Goal: Information Seeking & Learning: Check status

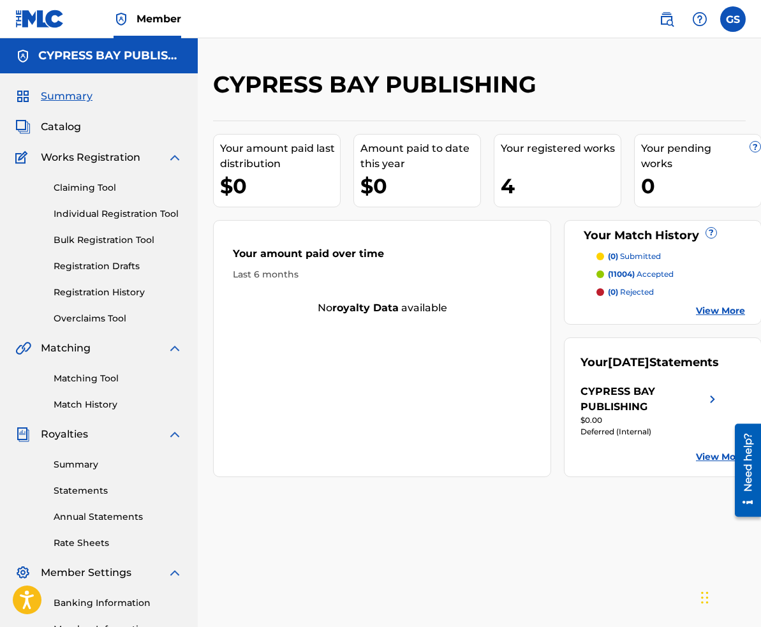
click at [66, 127] on span "Catalog" at bounding box center [61, 126] width 40 height 15
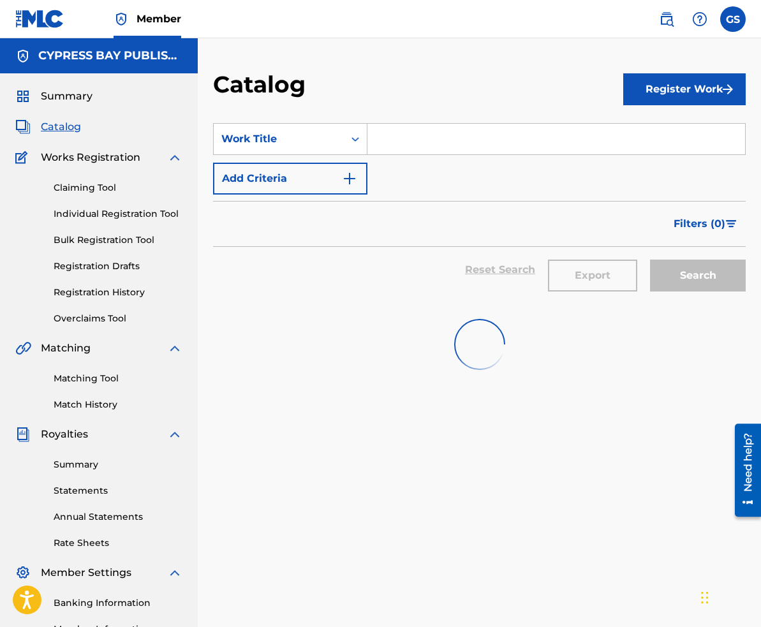
click at [77, 191] on link "Claiming Tool" at bounding box center [118, 187] width 129 height 13
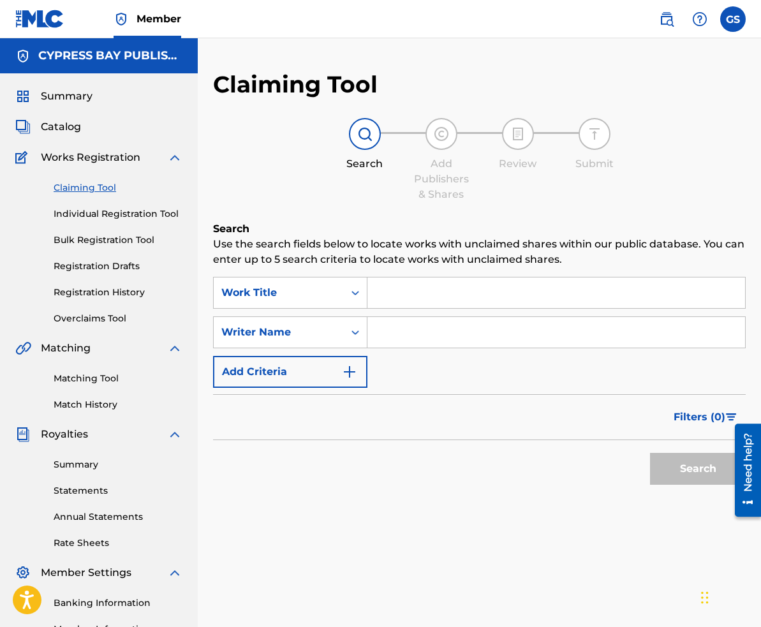
click at [47, 130] on span "Catalog" at bounding box center [61, 126] width 40 height 15
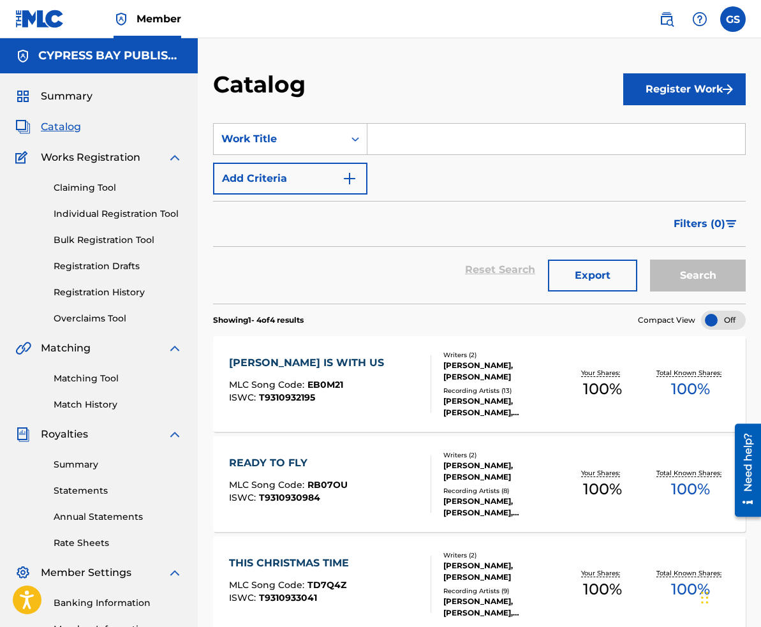
click at [59, 94] on span "Summary" at bounding box center [67, 96] width 52 height 15
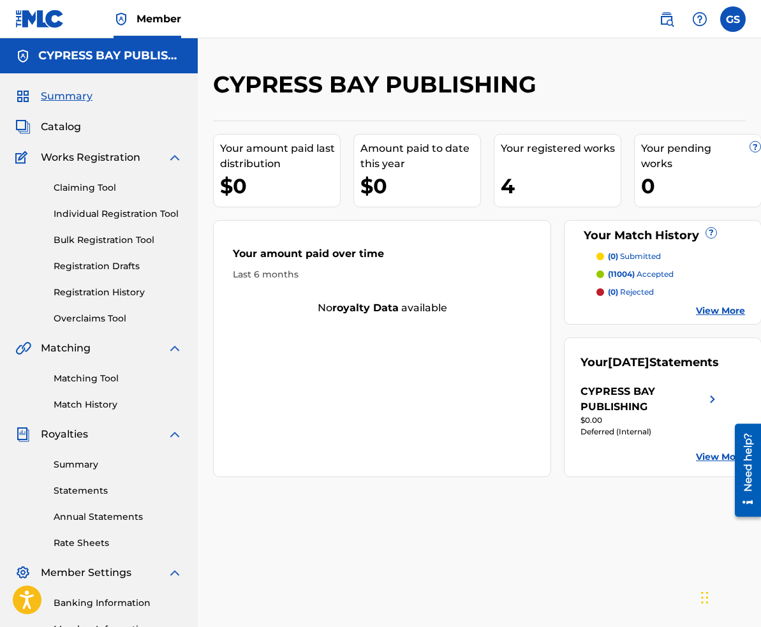
click at [69, 130] on span "Catalog" at bounding box center [61, 126] width 40 height 15
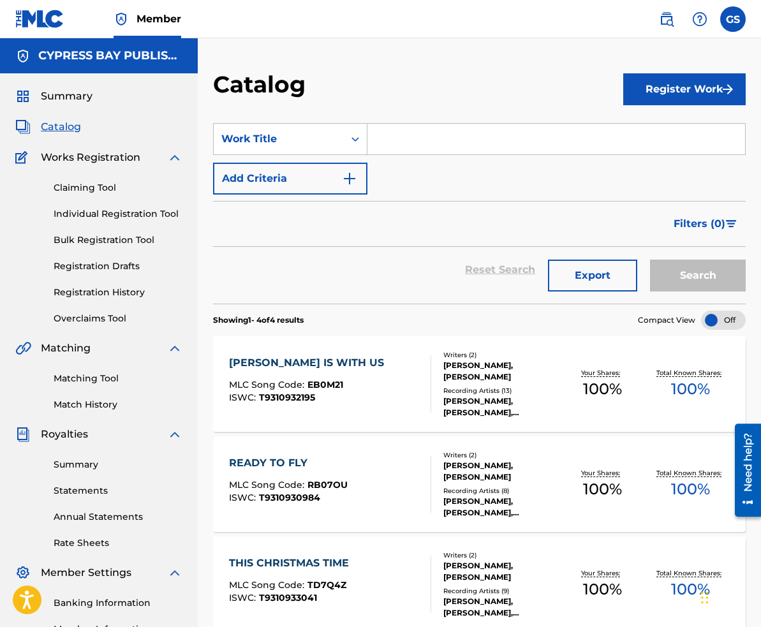
click at [82, 192] on link "Claiming Tool" at bounding box center [118, 187] width 129 height 13
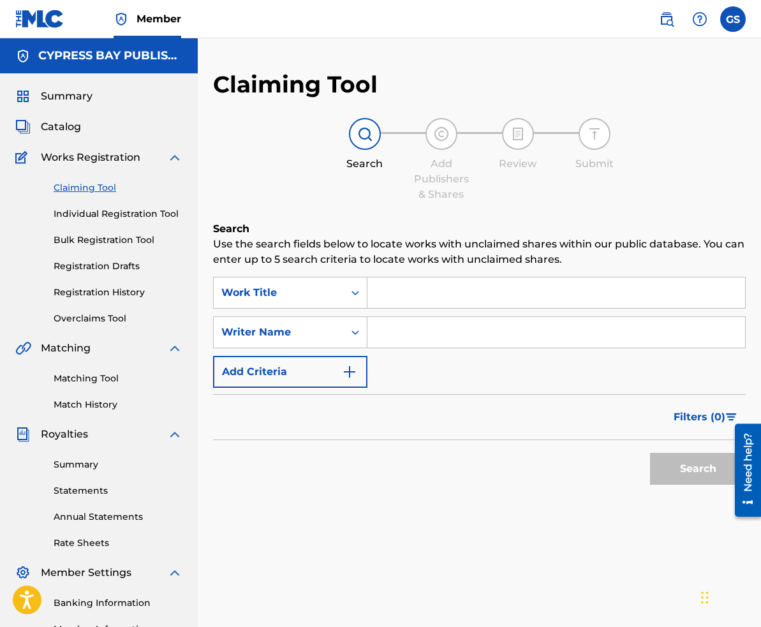
click at [90, 212] on link "Individual Registration Tool" at bounding box center [118, 213] width 129 height 13
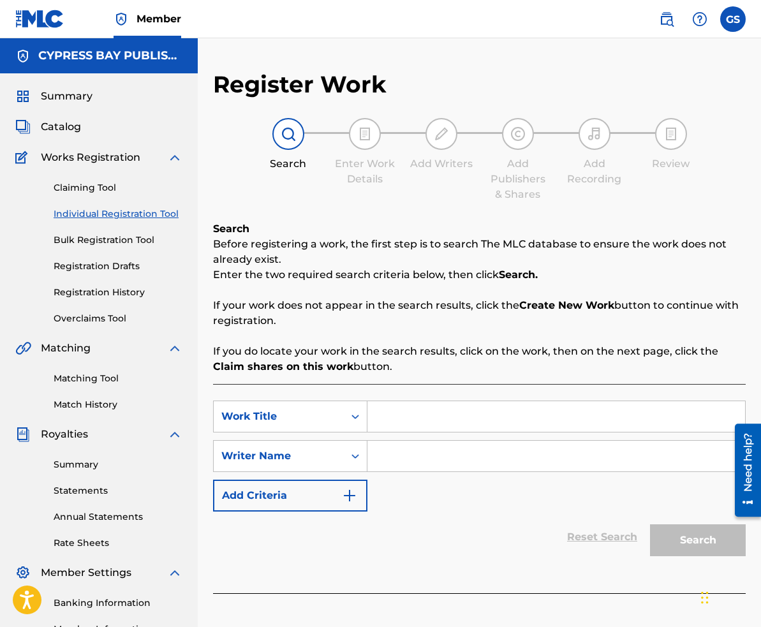
click at [89, 239] on link "Bulk Registration Tool" at bounding box center [118, 239] width 129 height 13
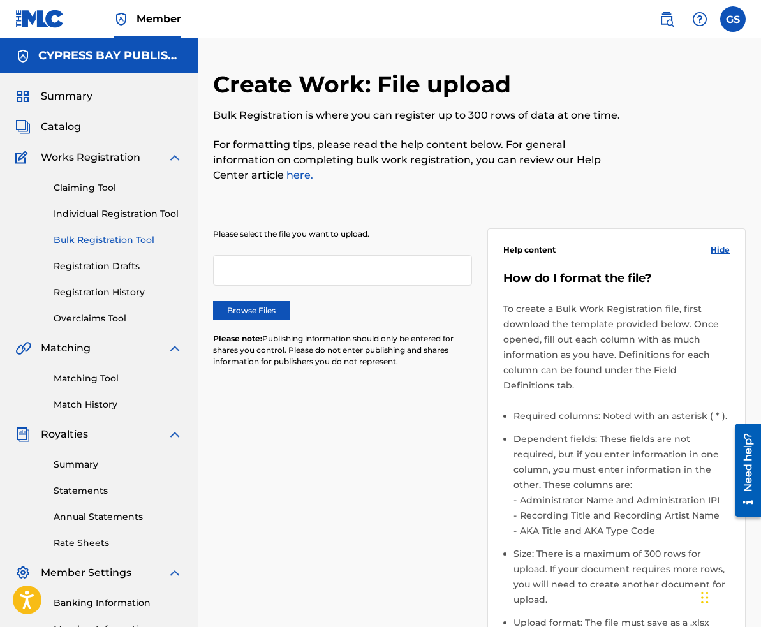
click at [85, 267] on link "Registration Drafts" at bounding box center [118, 266] width 129 height 13
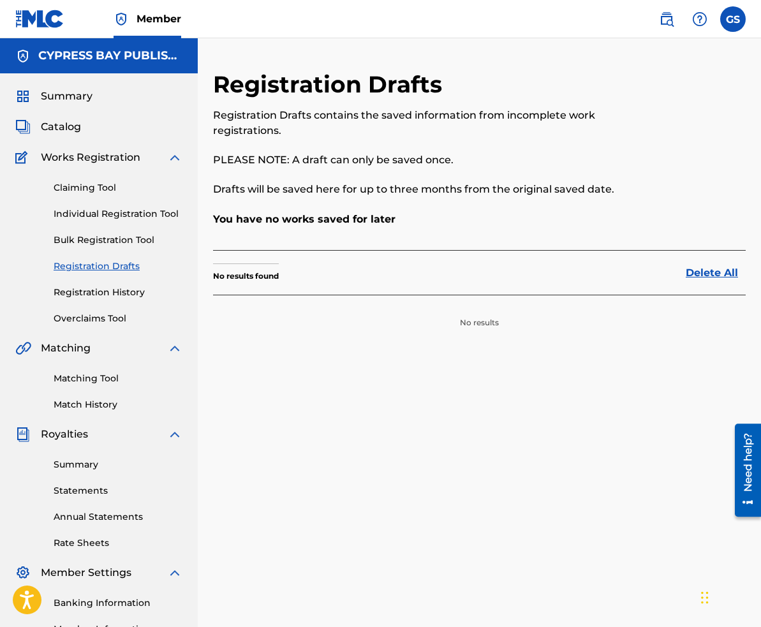
click at [85, 293] on link "Registration History" at bounding box center [118, 292] width 129 height 13
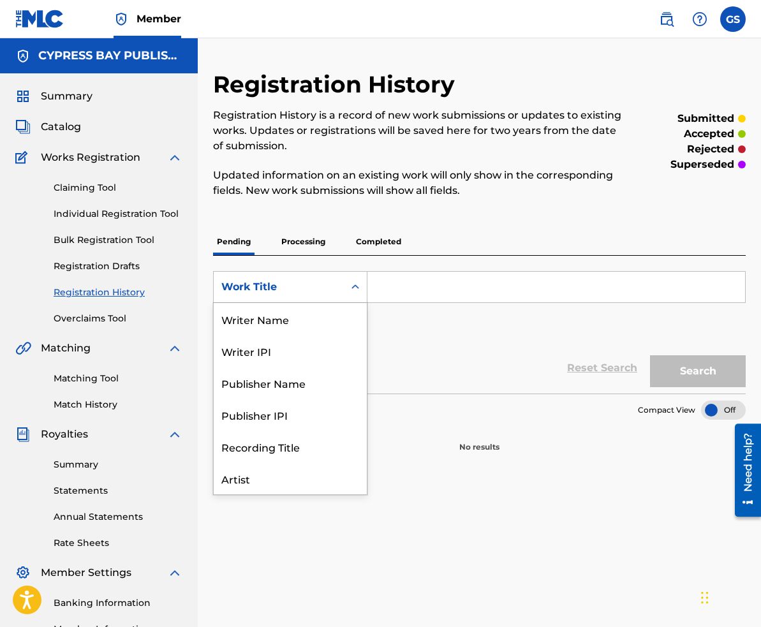
click at [342, 293] on div "Work Title" at bounding box center [279, 287] width 130 height 24
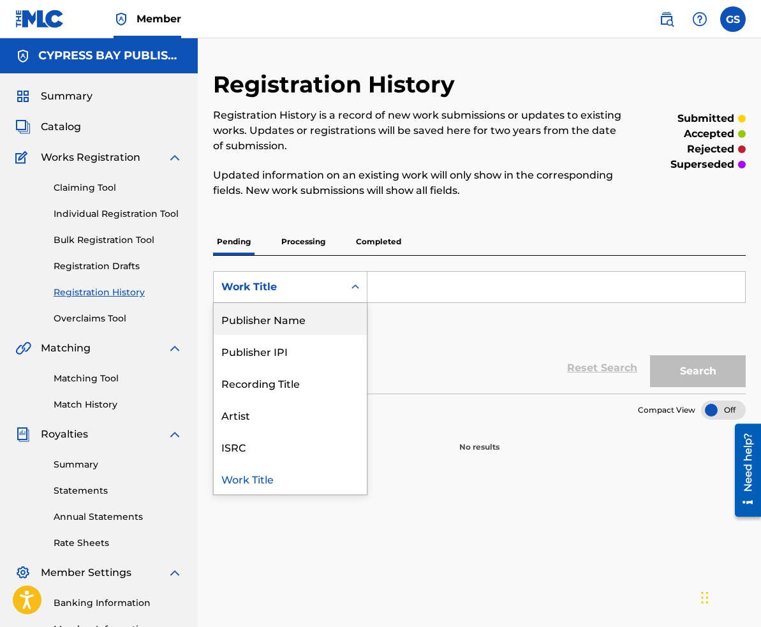
click at [296, 318] on div "Publisher Name" at bounding box center [290, 319] width 153 height 32
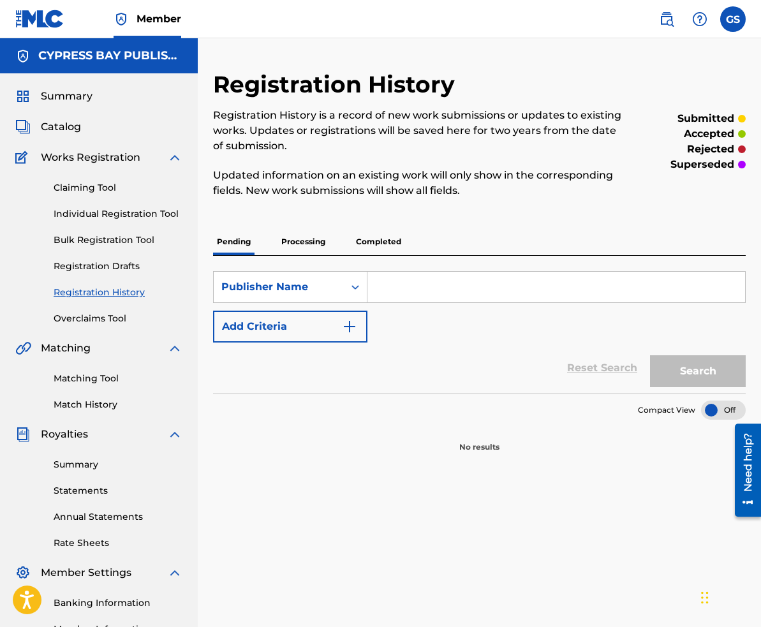
click at [402, 291] on input "Search Form" at bounding box center [555, 287] width 377 height 31
type input "Two Roses"
click at [688, 370] on button "Search" at bounding box center [698, 371] width 96 height 32
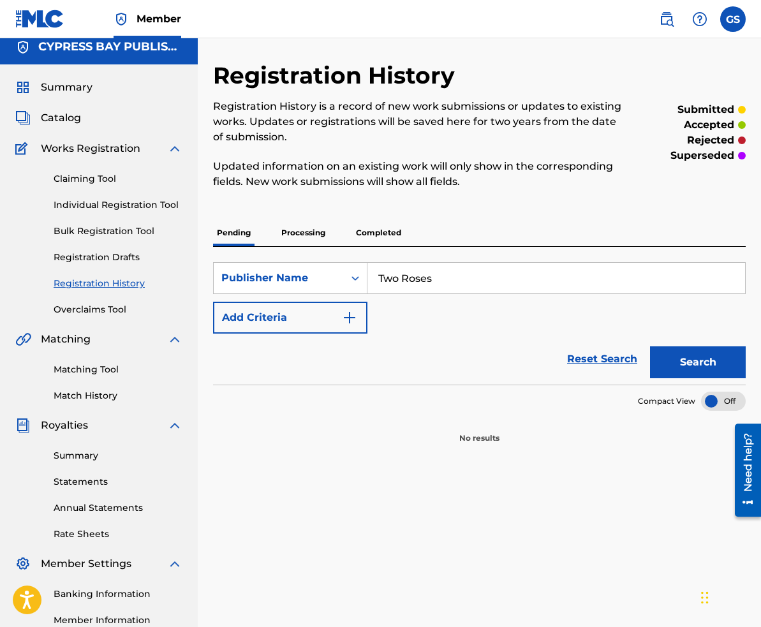
scroll to position [11, 0]
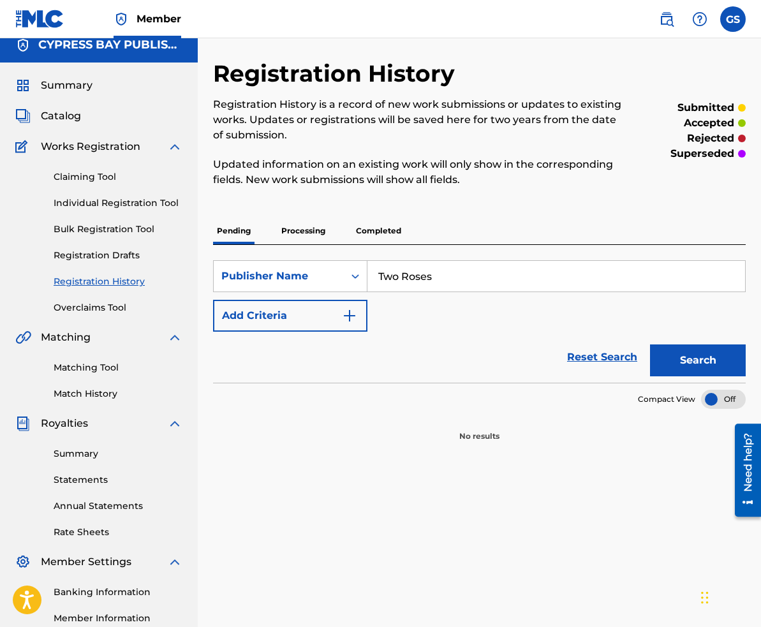
click at [97, 311] on link "Overclaims Tool" at bounding box center [118, 307] width 129 height 13
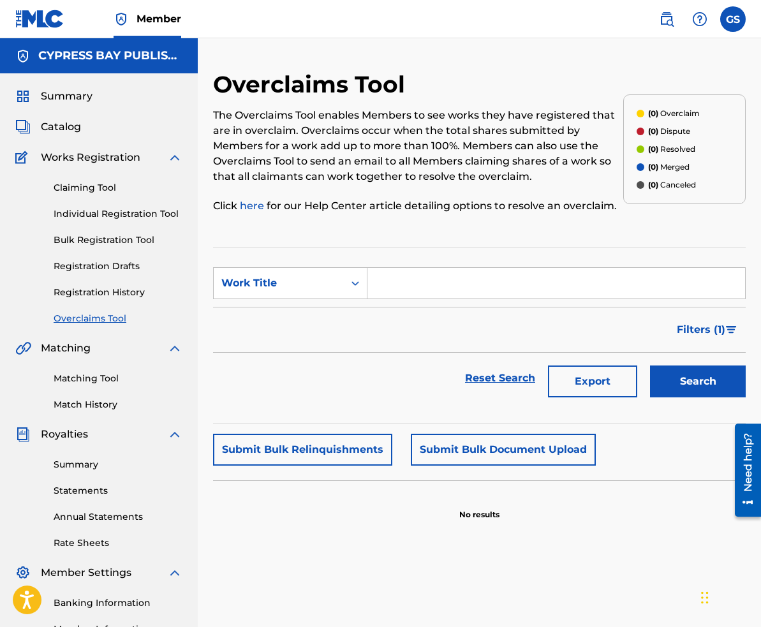
scroll to position [3, 0]
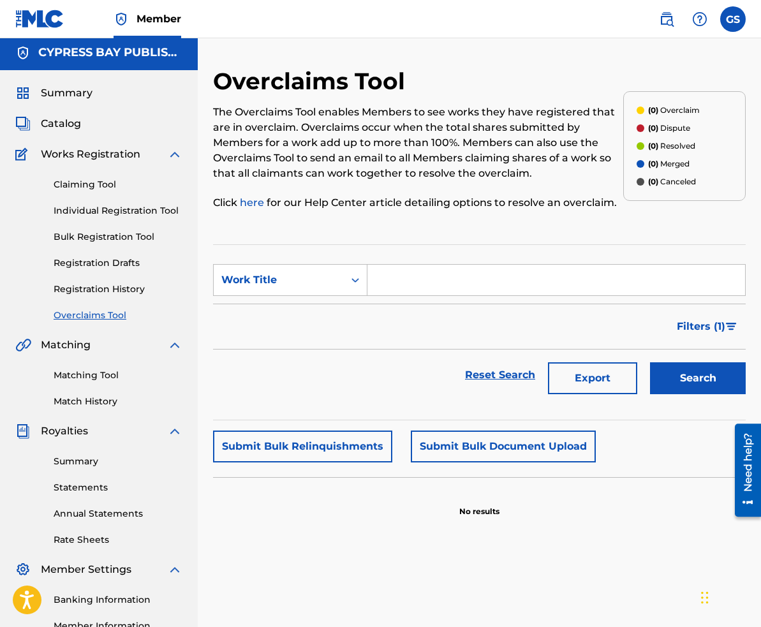
click at [89, 377] on link "Matching Tool" at bounding box center [118, 375] width 129 height 13
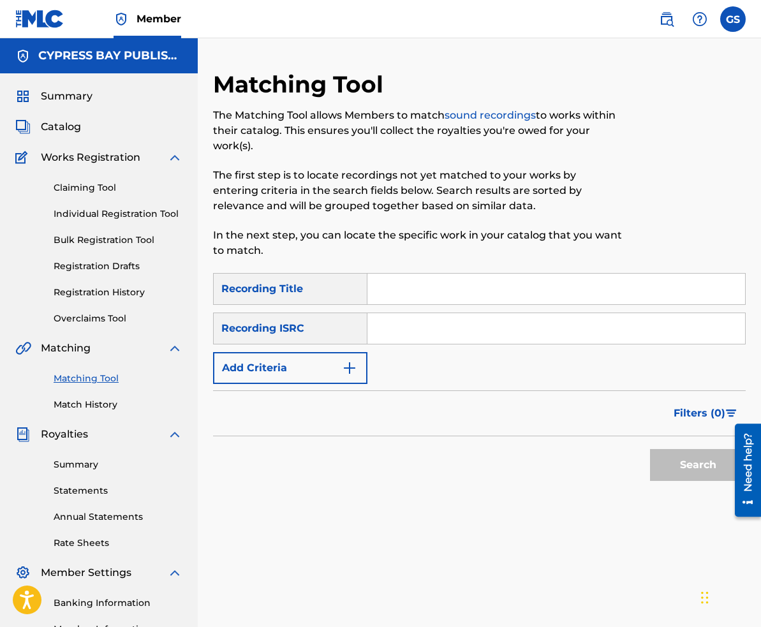
click at [81, 399] on link "Match History" at bounding box center [118, 404] width 129 height 13
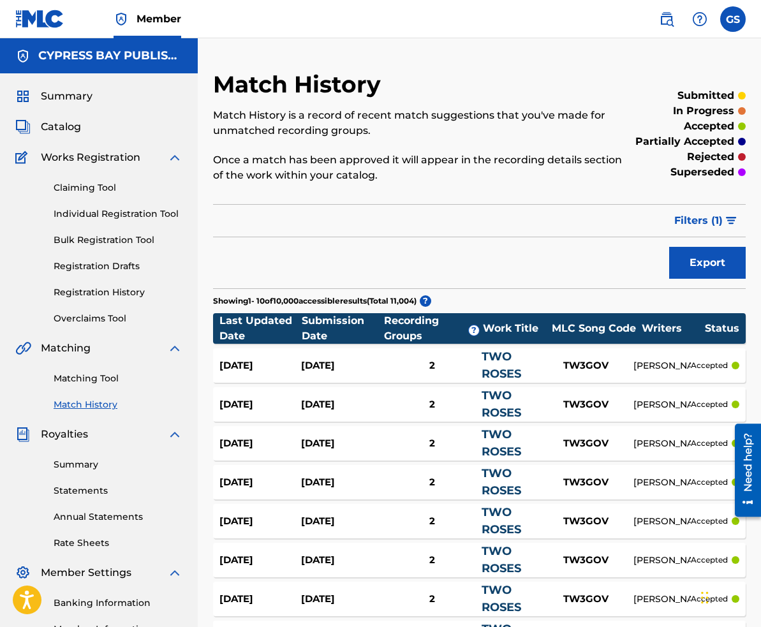
click at [80, 464] on link "Summary" at bounding box center [118, 464] width 129 height 13
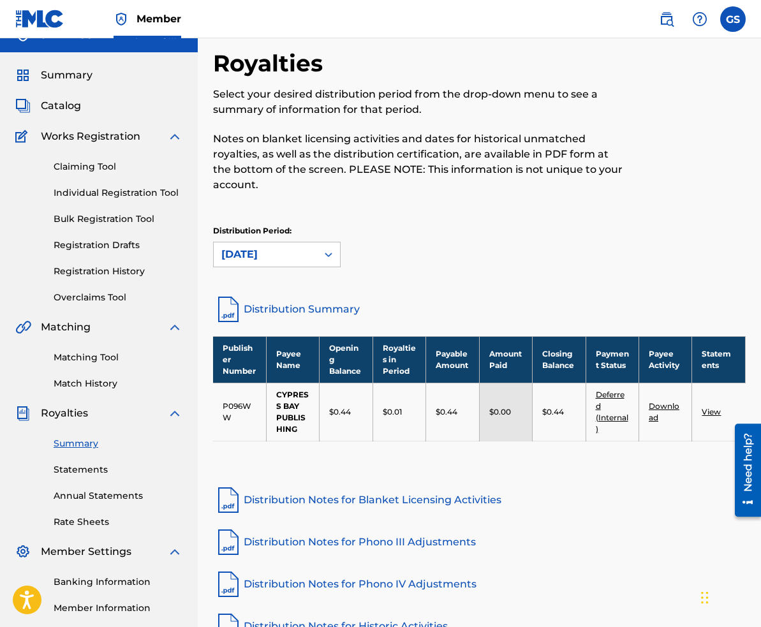
scroll to position [27, 0]
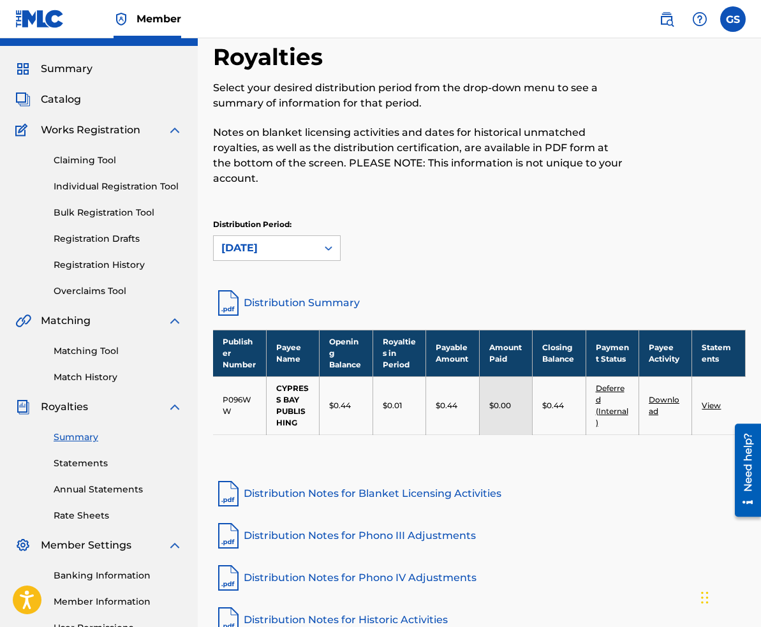
click at [64, 105] on span "Catalog" at bounding box center [61, 99] width 40 height 15
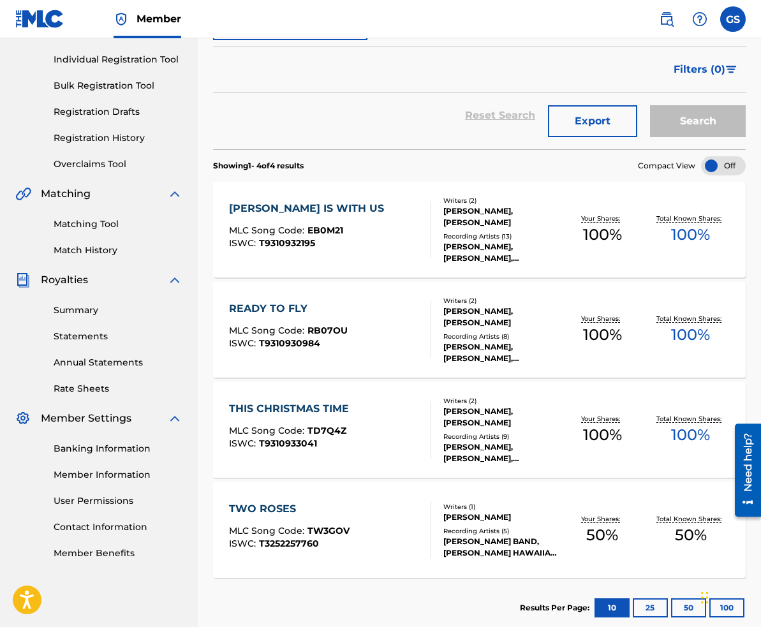
scroll to position [156, 0]
